Goal: Transaction & Acquisition: Purchase product/service

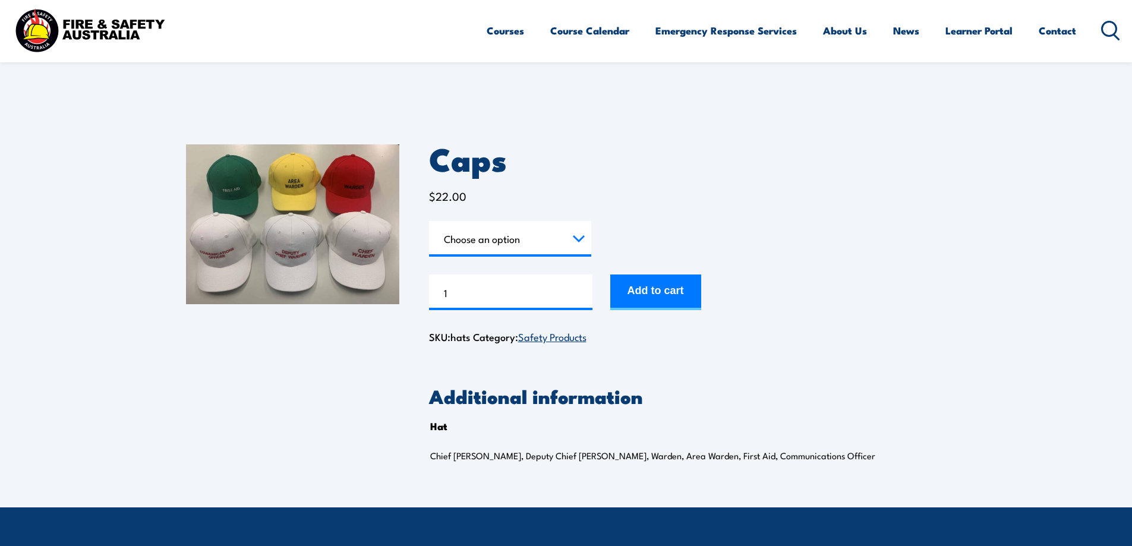
click at [582, 242] on select "Choose an option Chief [PERSON_NAME] Deputy Chief Warden Warden Area Warden Fir…" at bounding box center [510, 239] width 162 height 36
click at [429, 221] on select "Choose an option Chief [PERSON_NAME] Deputy Chief Warden Warden Area Warden Fir…" at bounding box center [510, 239] width 162 height 36
select select "Chief Warden"
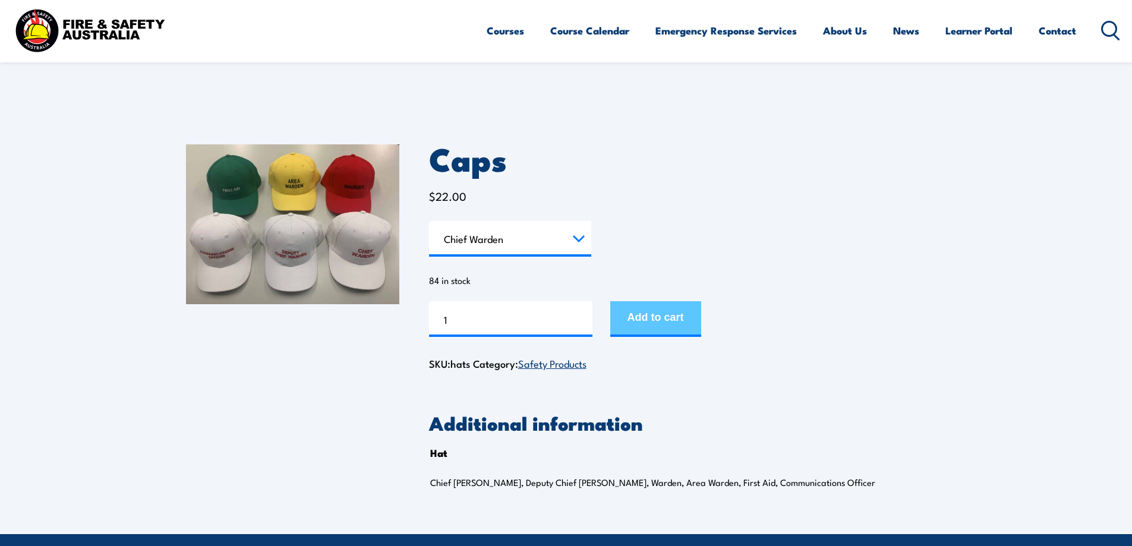
click at [673, 324] on button "Add to cart" at bounding box center [655, 319] width 91 height 36
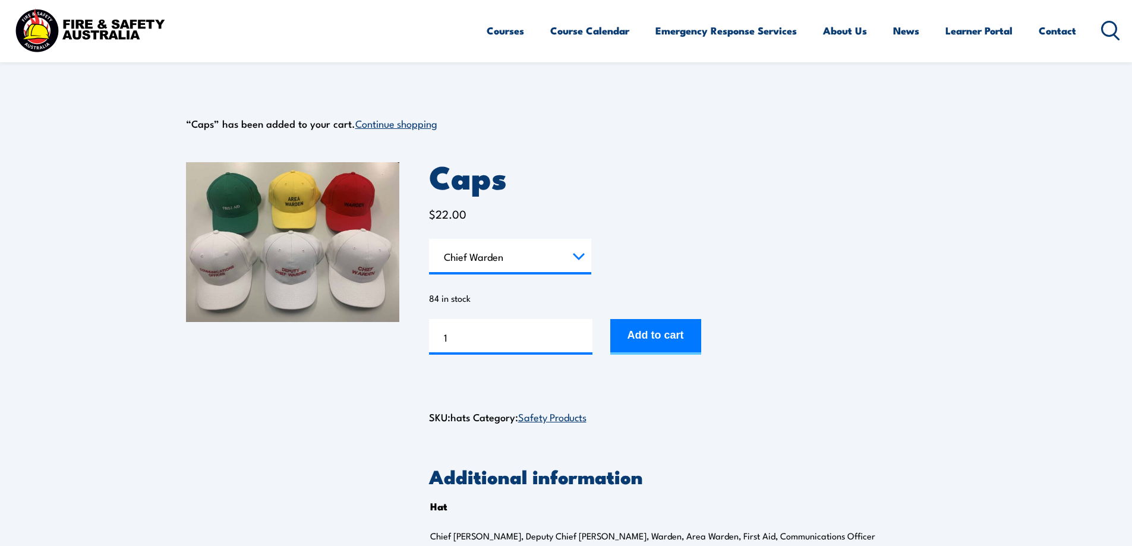
click at [580, 253] on select "Choose an option Chief [PERSON_NAME] Deputy Chief Warden Warden Area Warden Fir…" at bounding box center [510, 257] width 162 height 36
click at [429, 239] on select "Choose an option Chief [PERSON_NAME] Deputy Chief Warden Warden Area Warden Fir…" at bounding box center [510, 257] width 162 height 36
select select "Area Warden"
click at [453, 339] on input "1" at bounding box center [510, 337] width 163 height 36
type input "5"
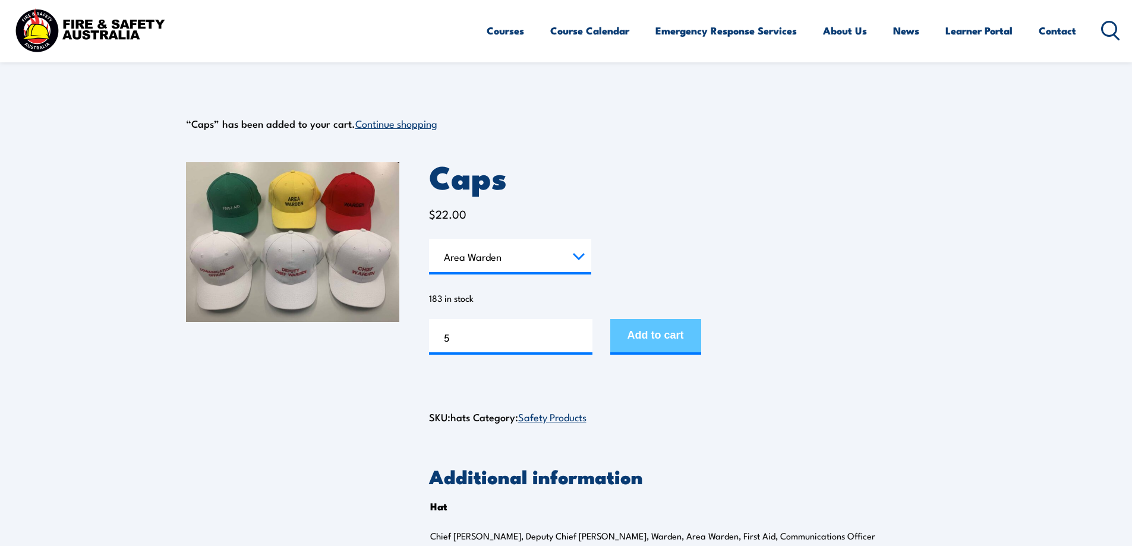
click at [666, 335] on button "Add to cart" at bounding box center [655, 337] width 91 height 36
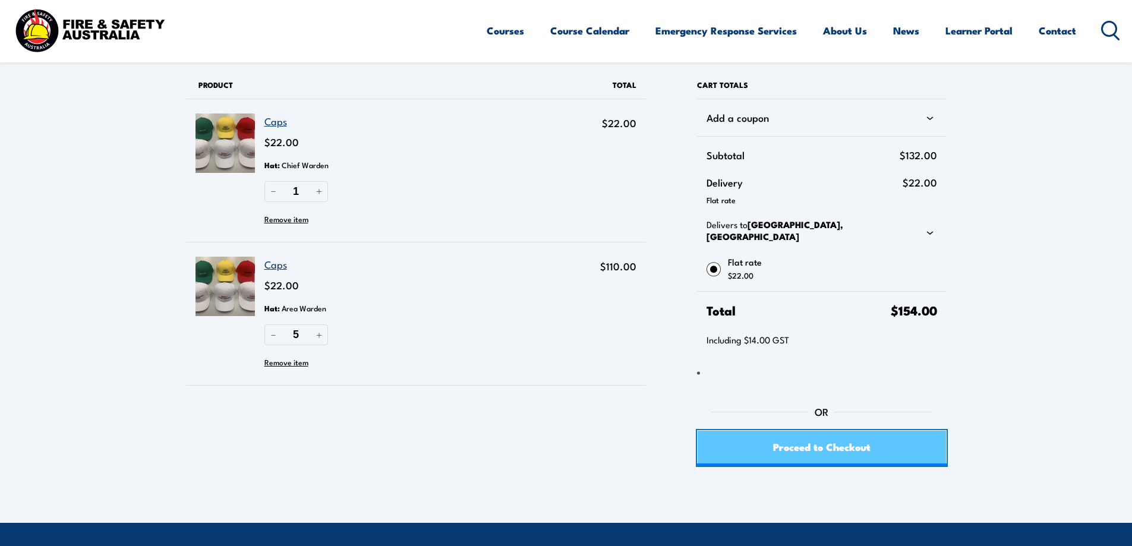
click at [826, 442] on span "Proceed to Checkout" at bounding box center [821, 446] width 97 height 31
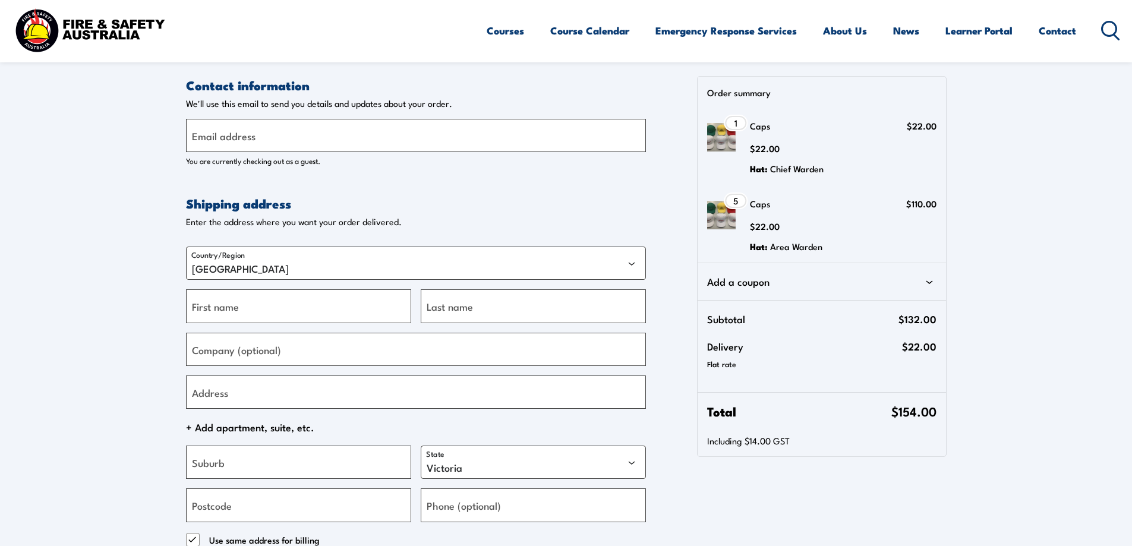
select select "VIC"
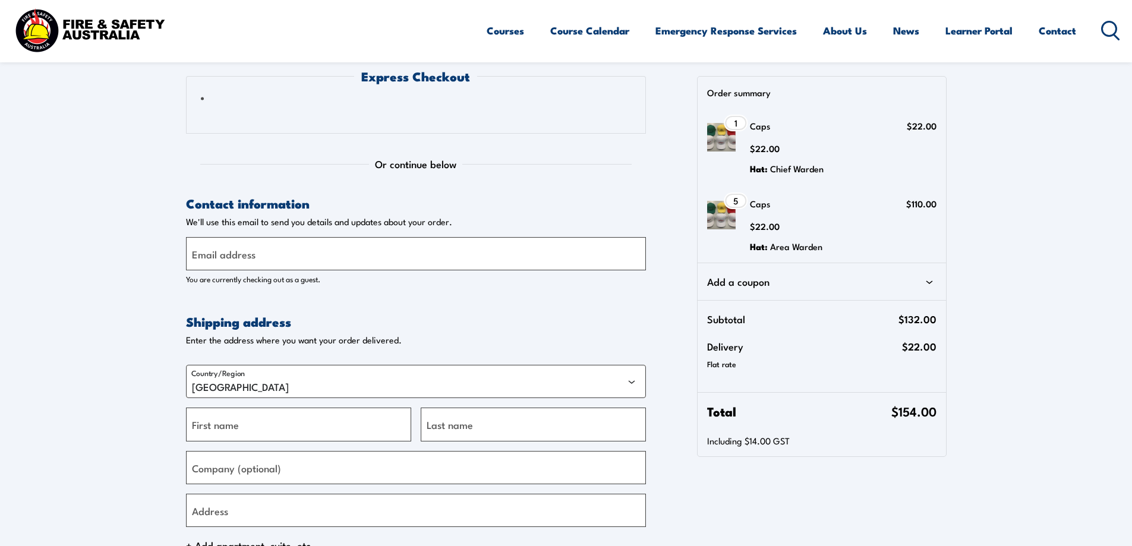
click at [225, 253] on label "Email address" at bounding box center [224, 254] width 64 height 16
click at [225, 253] on input "Email address" at bounding box center [416, 253] width 460 height 33
type input "[PERSON_NAME][EMAIL_ADDRESS][DOMAIN_NAME]"
click at [276, 429] on input "First name" at bounding box center [298, 424] width 225 height 33
type input "Tania"
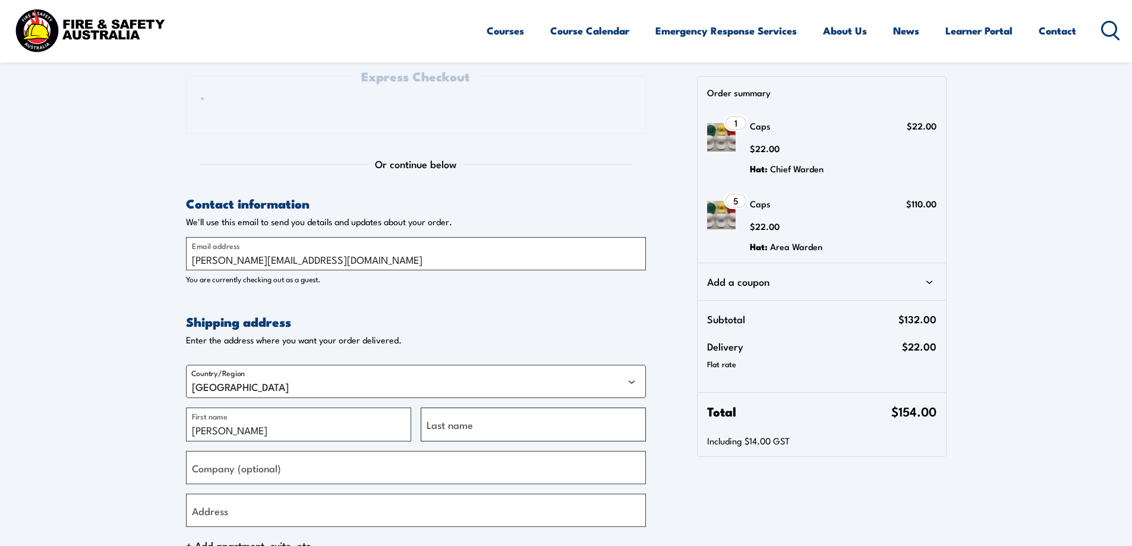
click at [504, 430] on input "Last name" at bounding box center [533, 424] width 225 height 33
type input "Phillips-Handford"
click at [238, 472] on label "Company (optional)" at bounding box center [236, 467] width 89 height 16
click at [238, 472] on input "Company (optional)" at bounding box center [416, 467] width 460 height 33
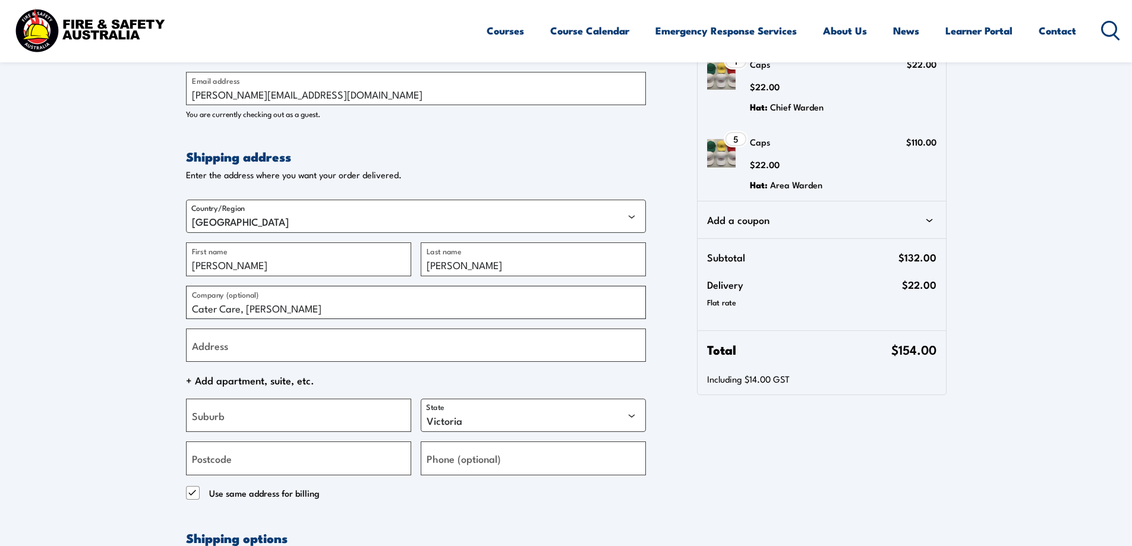
scroll to position [178, 0]
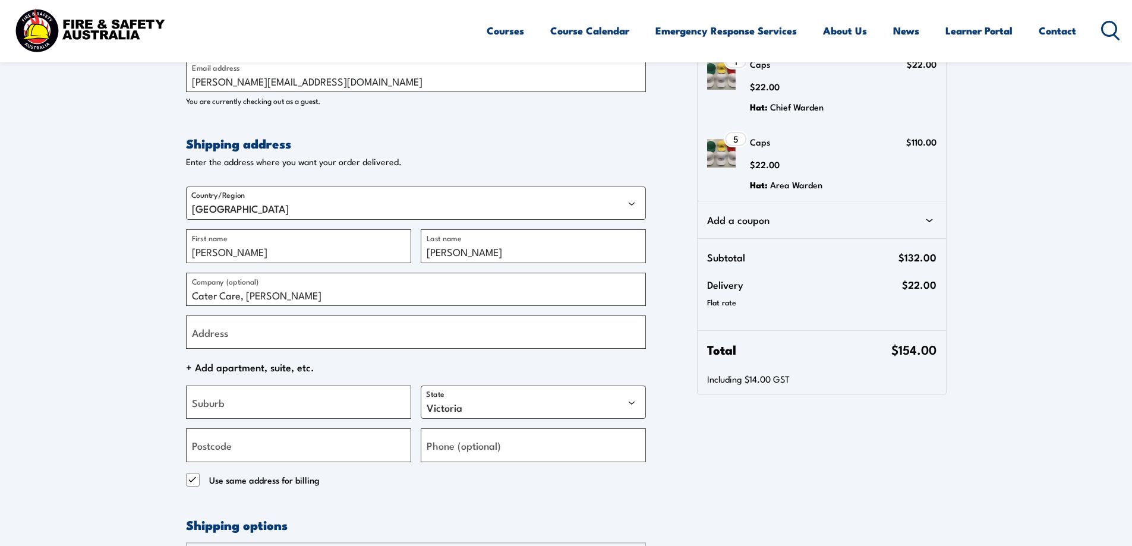
type input "Cater Care, [PERSON_NAME]"
click at [223, 329] on label "Address" at bounding box center [210, 332] width 36 height 16
click at [223, 329] on input "Address" at bounding box center [416, 332] width 460 height 33
type input "6 Railway Tce,"
click at [240, 402] on input "Suburb" at bounding box center [298, 402] width 225 height 33
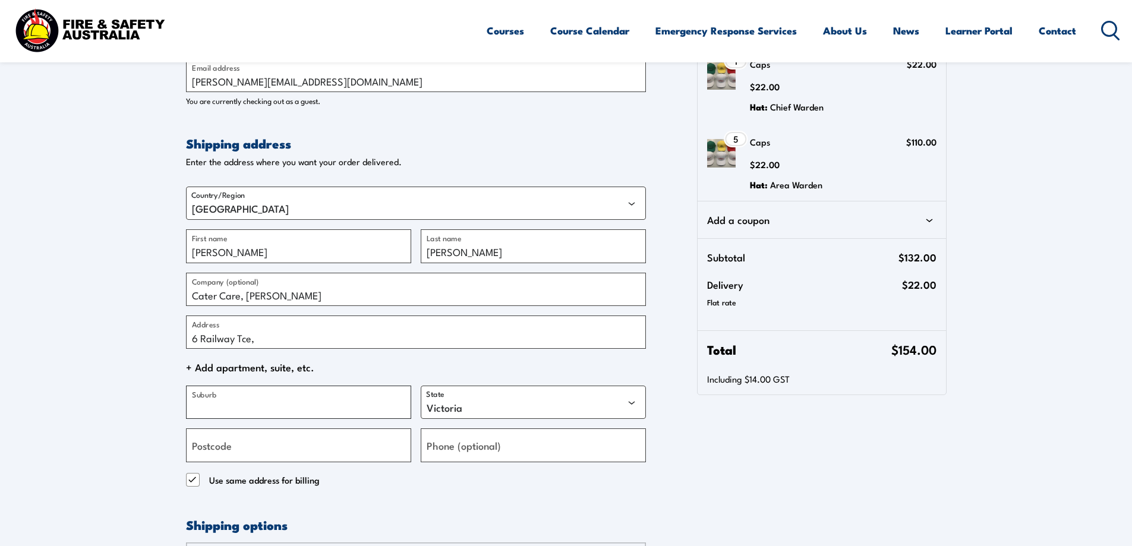
type input "C"
type input "Dry Creek"
click at [632, 402] on select "Australian Capital Territory New South Wales Northern Territory Queensland Sout…" at bounding box center [533, 402] width 225 height 33
select select "SA"
click at [421, 386] on select "Australian Capital Territory New South Wales Northern Territory Queensland Sout…" at bounding box center [533, 402] width 225 height 33
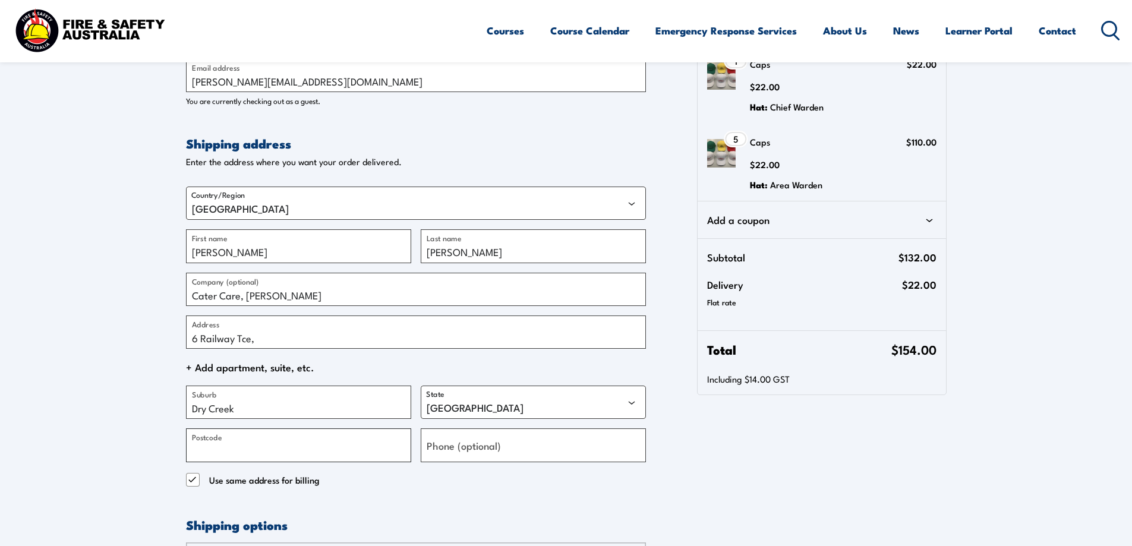
click at [256, 446] on input "Postcode" at bounding box center [298, 444] width 225 height 33
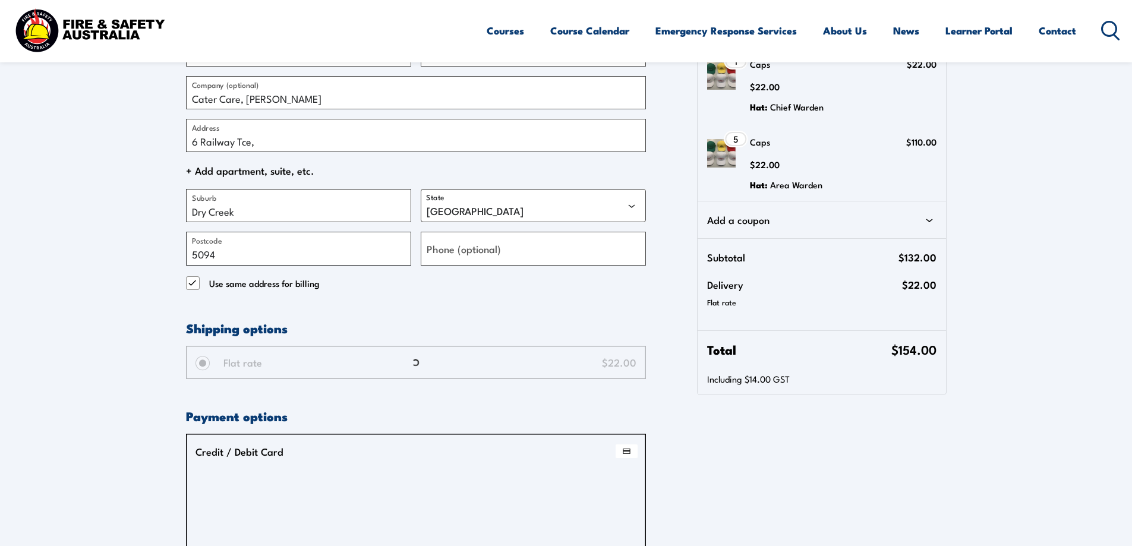
scroll to position [475, 0]
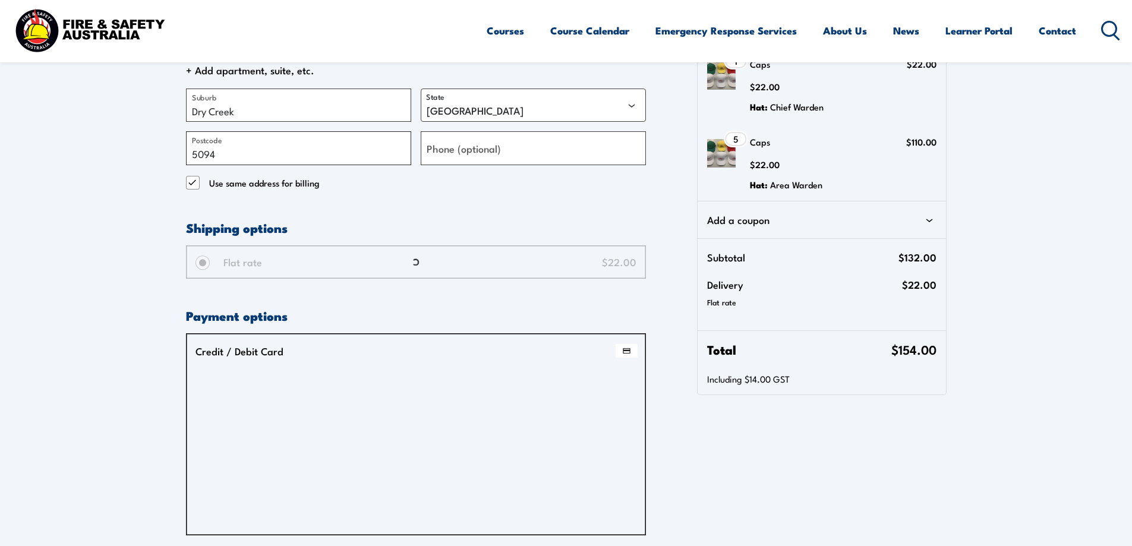
type input "5094"
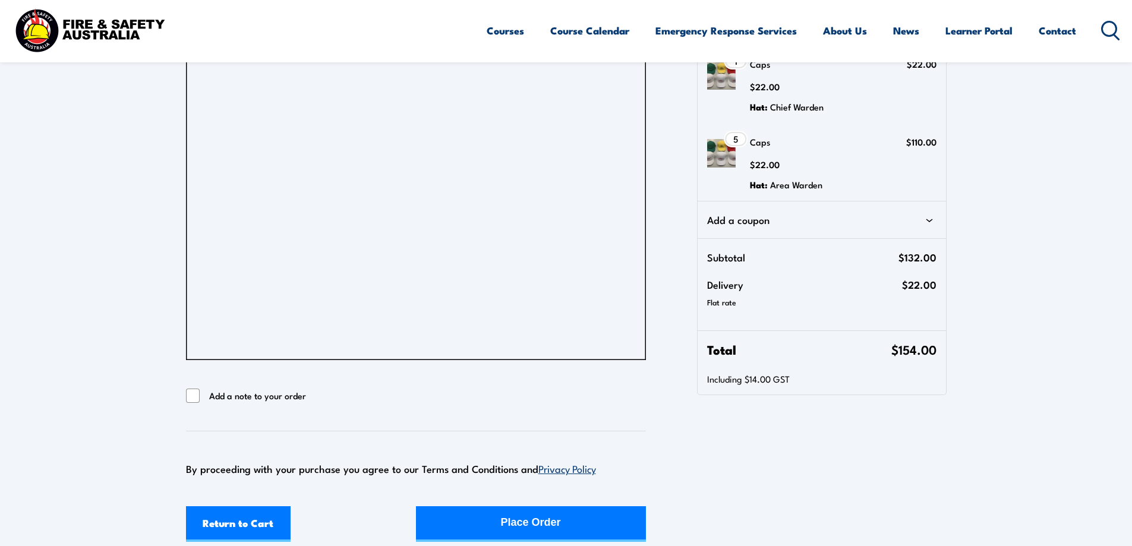
scroll to position [880, 0]
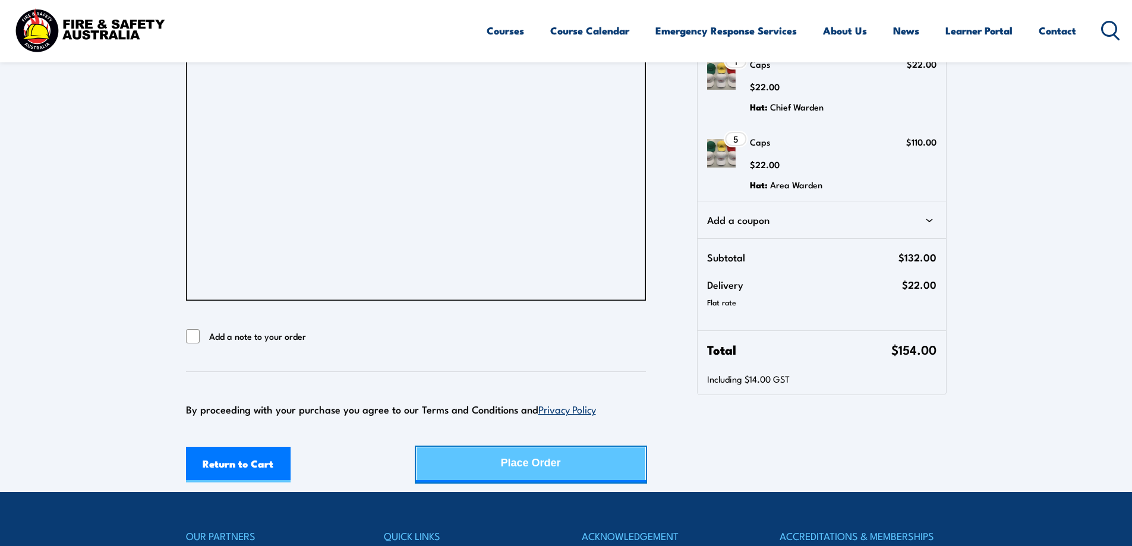
click at [524, 458] on div "Place Order" at bounding box center [531, 463] width 60 height 31
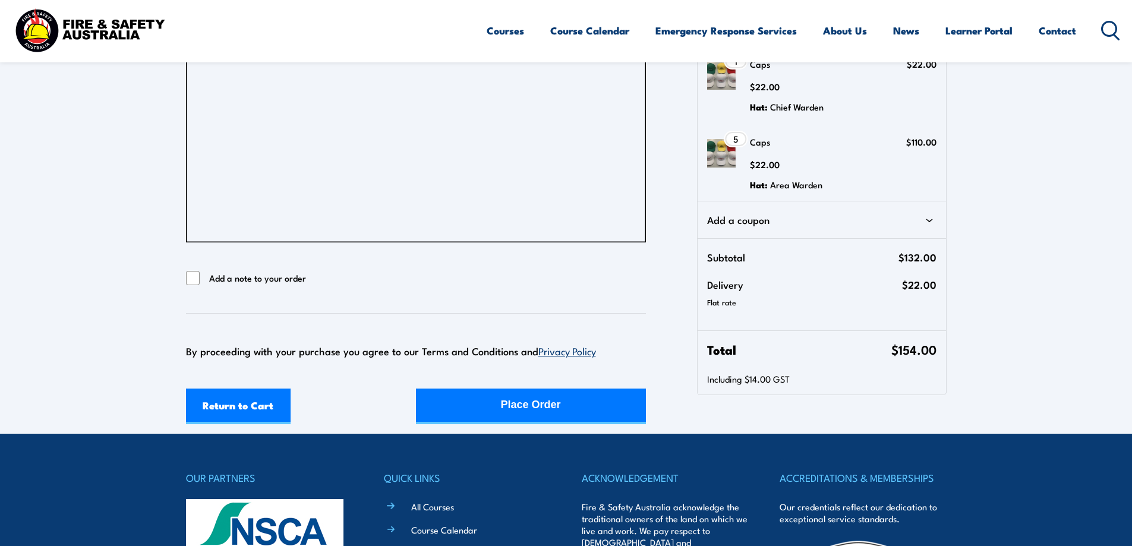
scroll to position [997, 0]
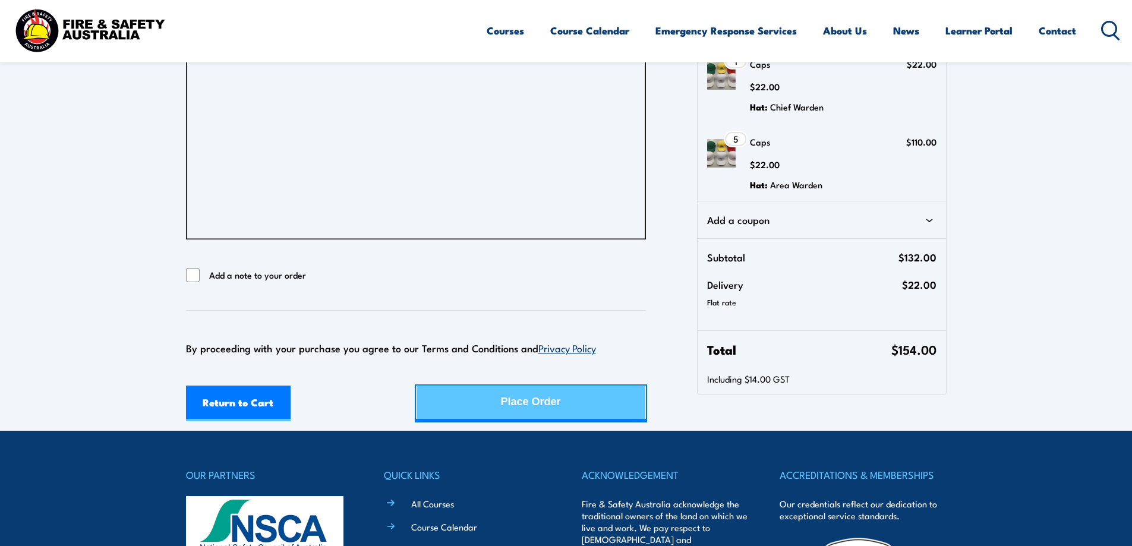
click at [549, 410] on div "Place Order" at bounding box center [531, 401] width 60 height 31
click at [505, 401] on div "Place Order" at bounding box center [531, 401] width 60 height 31
